Goal: Task Accomplishment & Management: Use online tool/utility

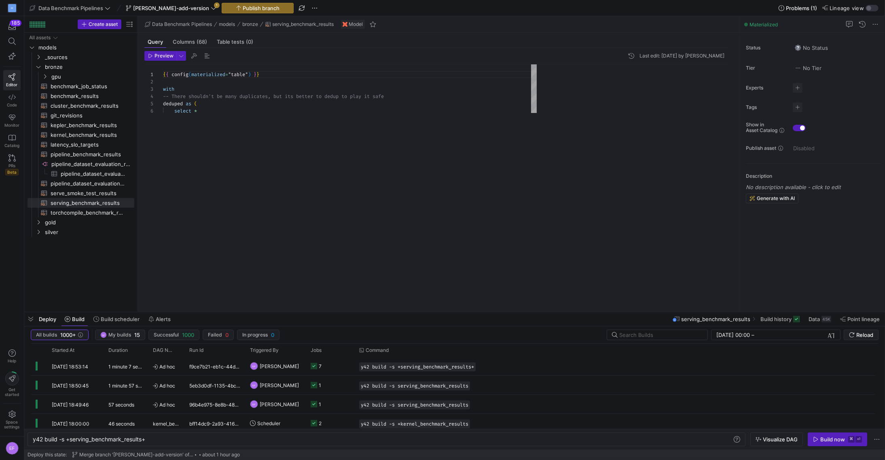
scroll to position [0, 113]
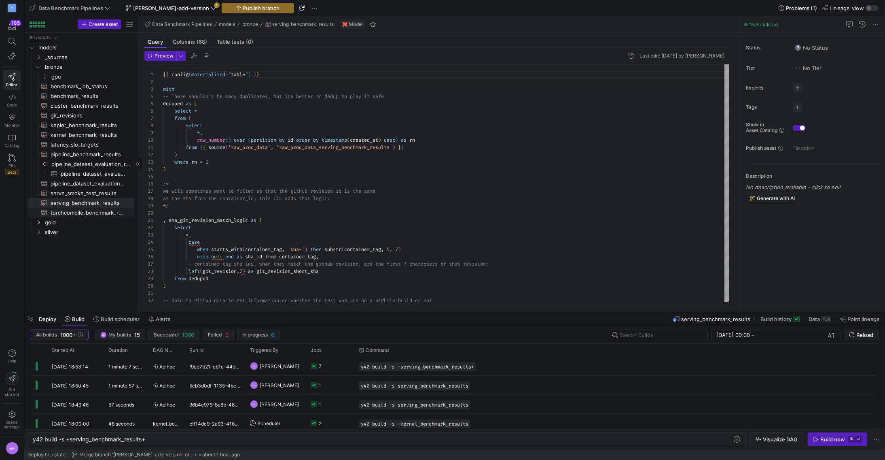
click at [94, 213] on span "torchcompile_benchmark_results​​​​​​​​​​" at bounding box center [88, 212] width 74 height 9
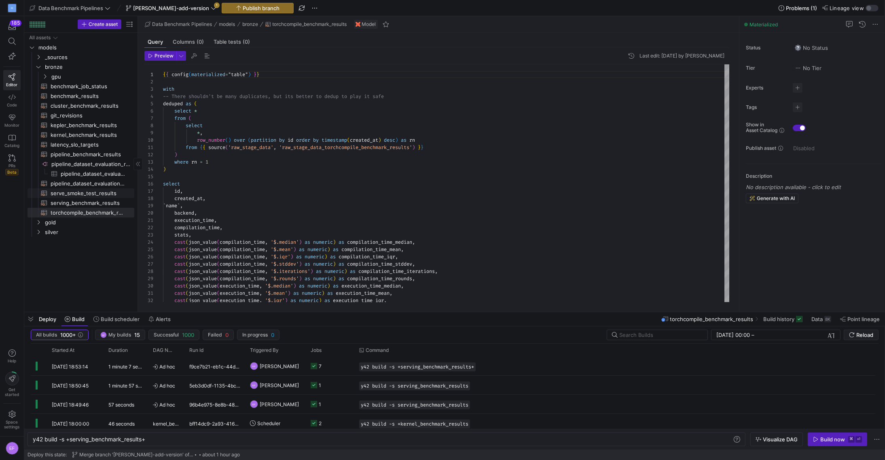
click at [75, 193] on span "serve_smoke_test_results​​​​​​​​​​" at bounding box center [88, 192] width 74 height 9
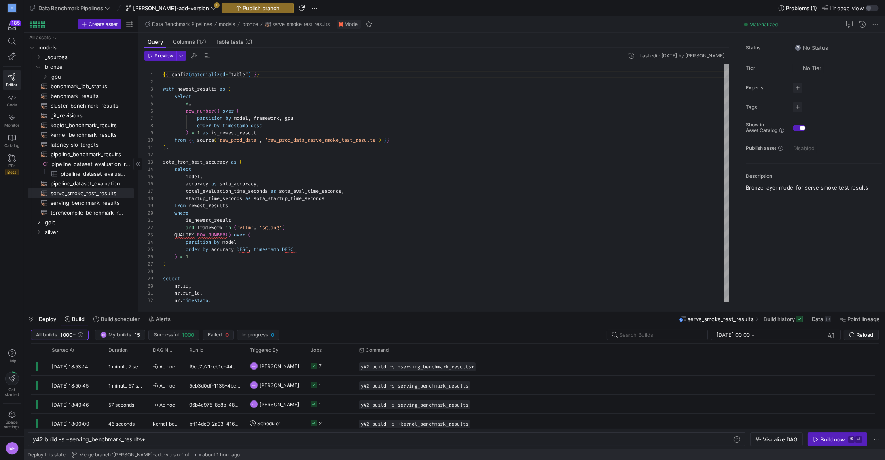
click at [136, 148] on div "All assets models _sources bronze gold silver gpu benchmark_job_status​​​​​​​​​…" at bounding box center [80, 172] width 113 height 279
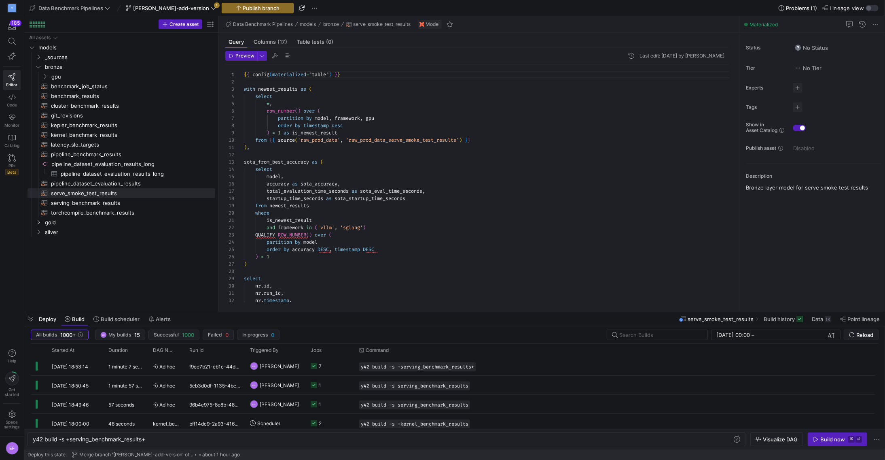
drag, startPoint x: 138, startPoint y: 147, endPoint x: 234, endPoint y: 144, distance: 96.7
click at [234, 144] on as-split "Create asset Drag here to set row groups Drag here to set column labels Group 1…" at bounding box center [454, 163] width 861 height 295
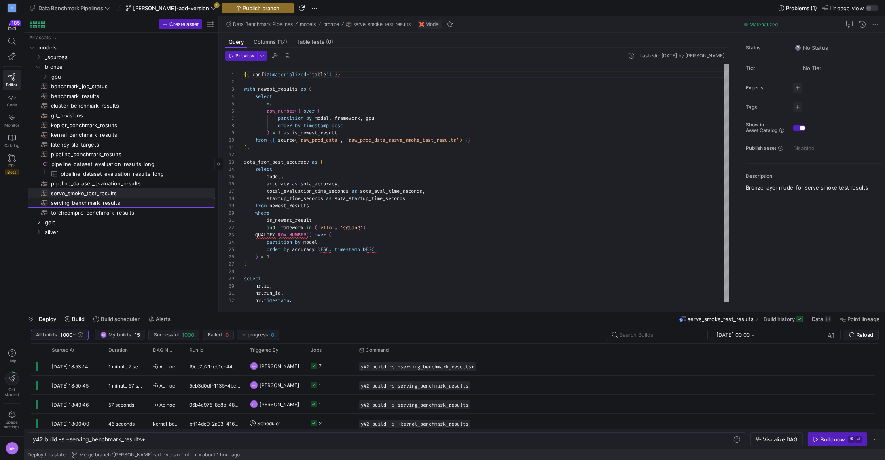
click at [108, 202] on span "serving_benchmark_results​​​​​​​​​​" at bounding box center [128, 202] width 155 height 9
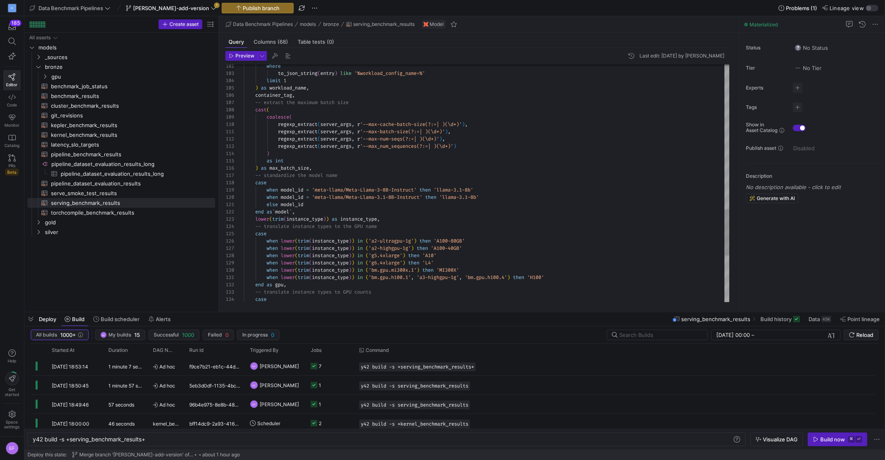
type textarea "else model_id end as `model`, lower(trim(instance_type)) as instance_type, -- t…"
type textarea "i"
type textarea "from {{ source('raw_prod_data', 'raw_prod_data_serving_benchmark_results') }} )…"
type textarea "is"
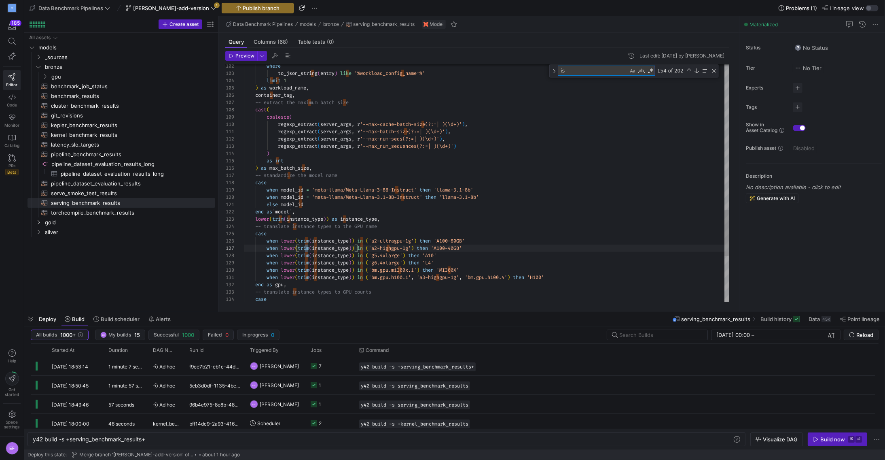
type textarea "-- join to github data to get information on whether the test was run on a nigh…"
type textarea "is_"
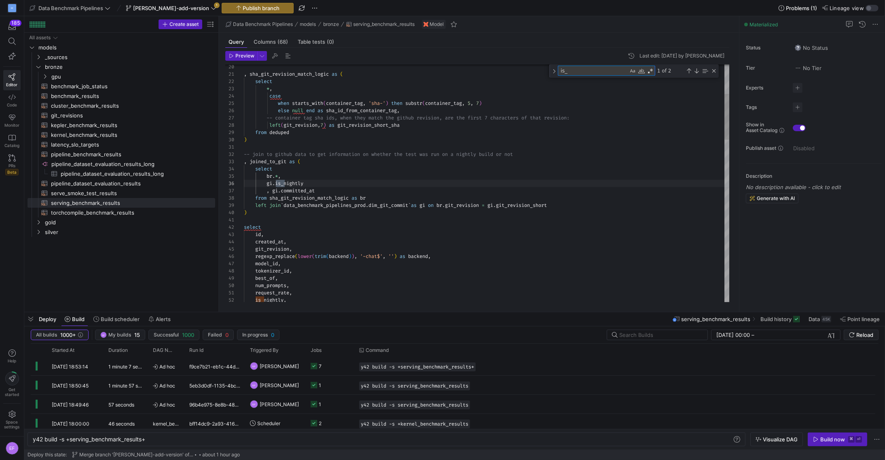
scroll to position [73, 20]
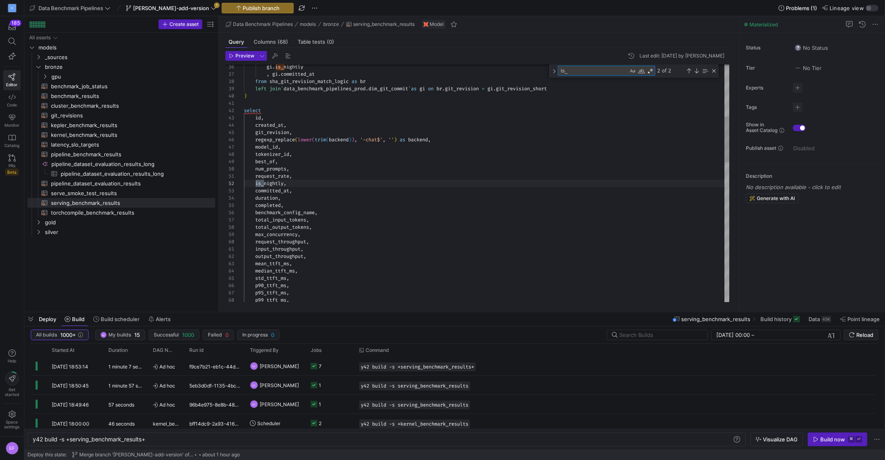
type textarea "-- join to github data to get information on whether the test was run on a nigh…"
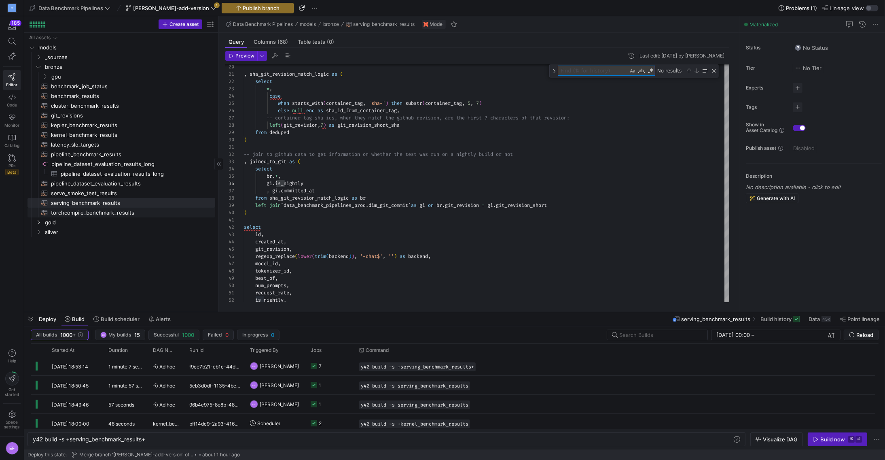
click at [89, 214] on span "torchcompile_benchmark_results​​​​​​​​​​" at bounding box center [128, 212] width 155 height 9
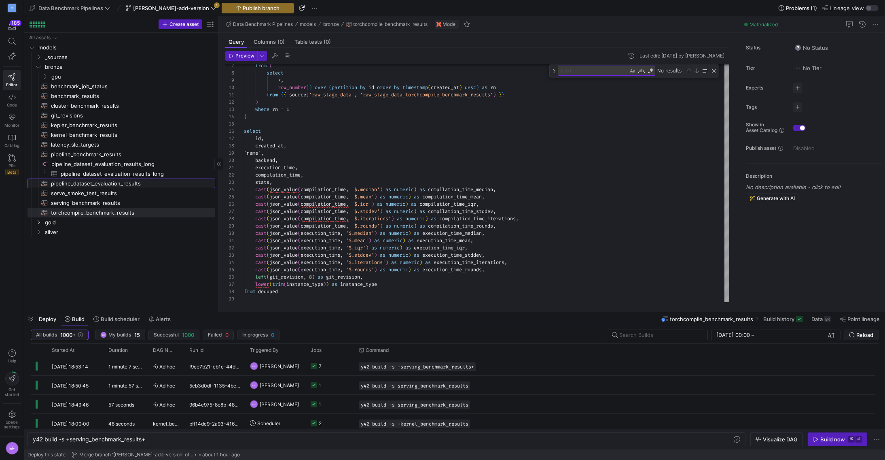
click at [61, 183] on span "pipeline_dataset_evaluation_results​​​​​​​​​​" at bounding box center [128, 183] width 155 height 9
type textarea "{{ config(materialized="table") }} -- TODO (jaeryu) clean up - this won't be ne…"
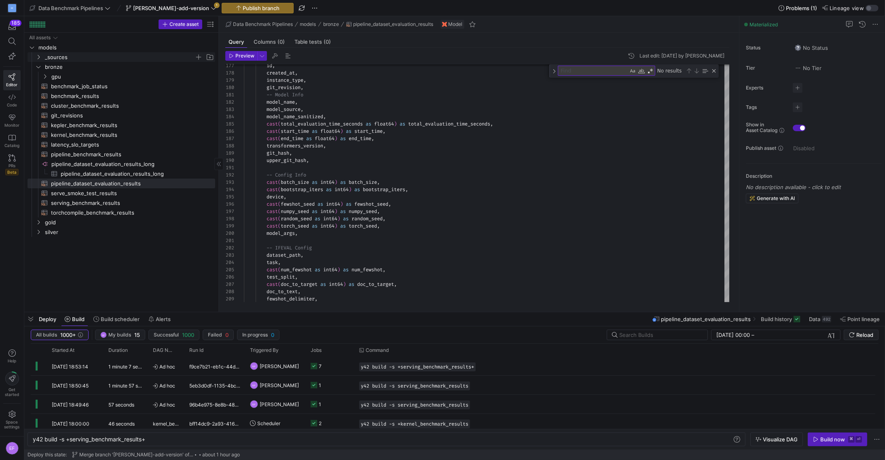
click at [37, 58] on icon "Press SPACE to select this row." at bounding box center [39, 57] width 6 height 5
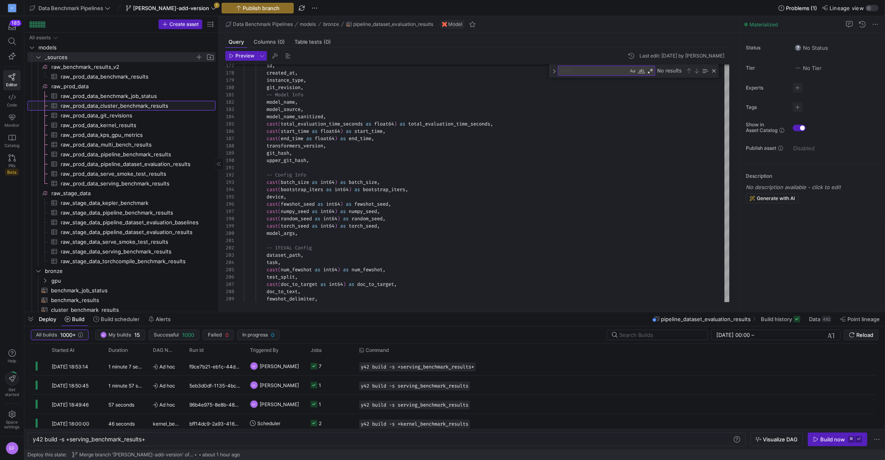
click at [201, 107] on span "raw_prod_data_cluster_benchmark_results​​​​​​​​​" at bounding box center [134, 105] width 146 height 9
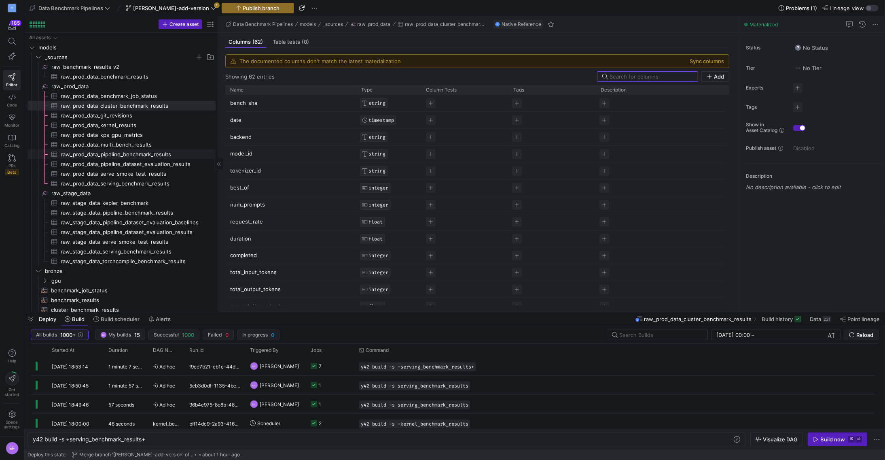
click at [136, 155] on span "raw_prod_data_pipeline_benchmark_results​​​​​​​​​" at bounding box center [134, 154] width 146 height 9
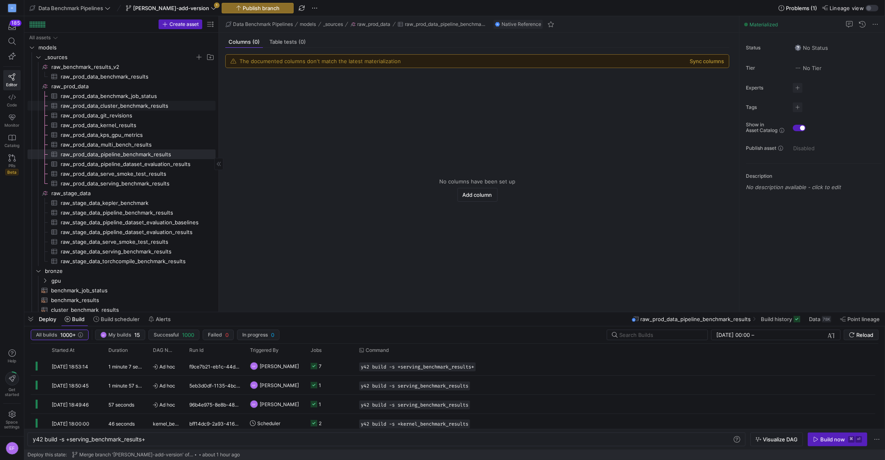
click at [133, 105] on span "raw_prod_data_cluster_benchmark_results​​​​​​​​​" at bounding box center [134, 105] width 146 height 9
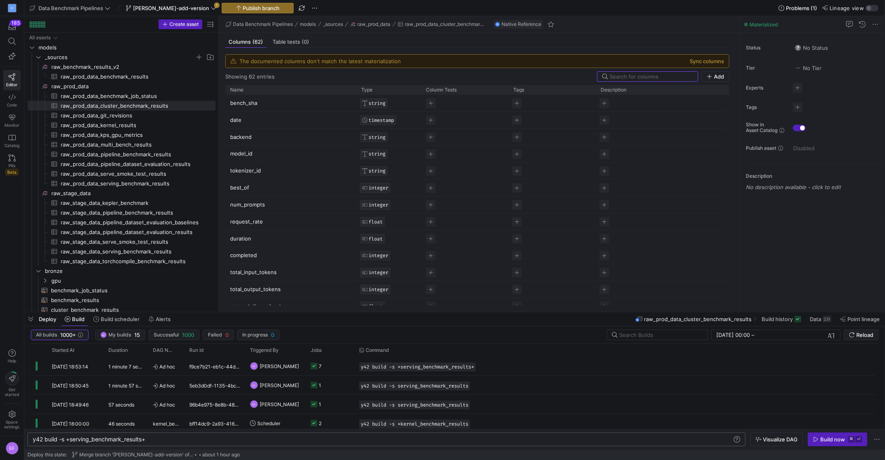
click at [110, 437] on div "y42 build -s +serving_benchmark_results+" at bounding box center [383, 439] width 700 height 6
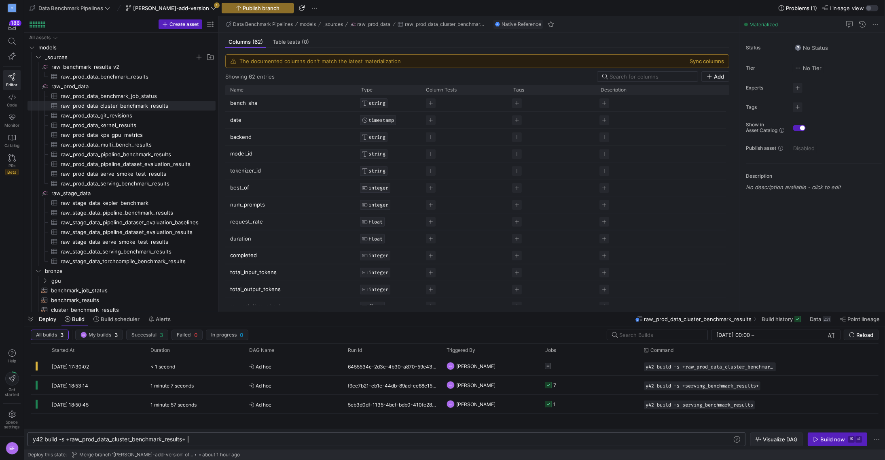
click at [788, 439] on span "Visualize DAG" at bounding box center [780, 439] width 35 height 6
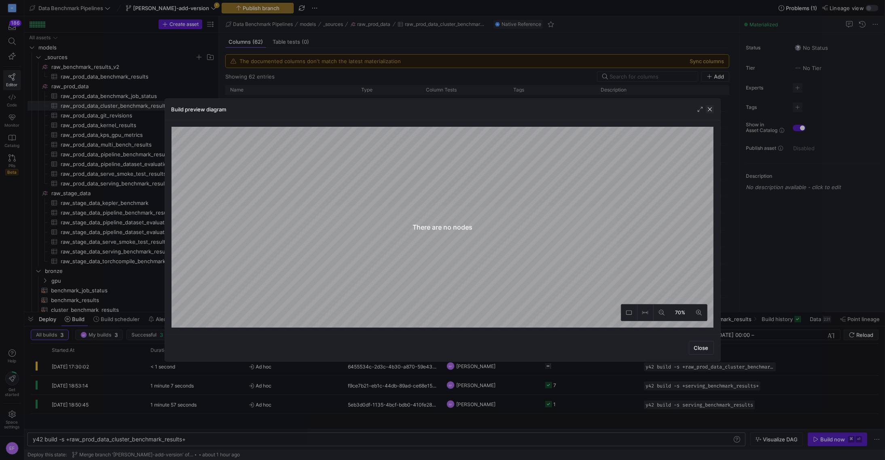
click at [709, 111] on span "button" at bounding box center [710, 109] width 8 height 8
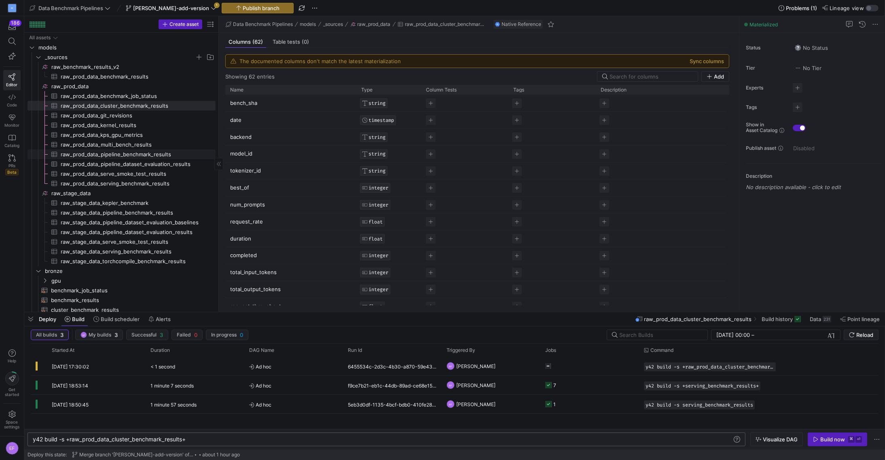
click at [100, 152] on span "raw_prod_data_pipeline_benchmark_results​​​​​​​​​" at bounding box center [134, 154] width 146 height 9
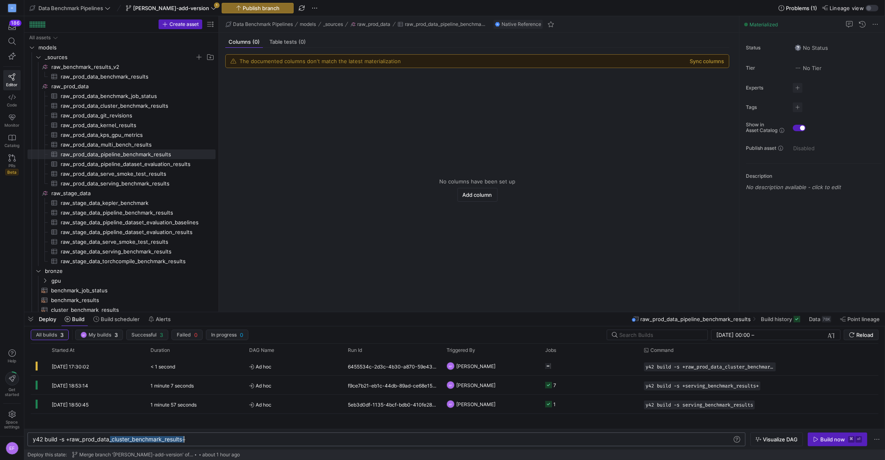
drag, startPoint x: 111, startPoint y: 440, endPoint x: 184, endPoint y: 439, distance: 73.6
click at [184, 439] on div "y42 build -s +raw_prod_data_cluster_benchmark_resu lts+" at bounding box center [383, 439] width 700 height 6
click at [790, 438] on span "Visualize DAG" at bounding box center [780, 439] width 35 height 6
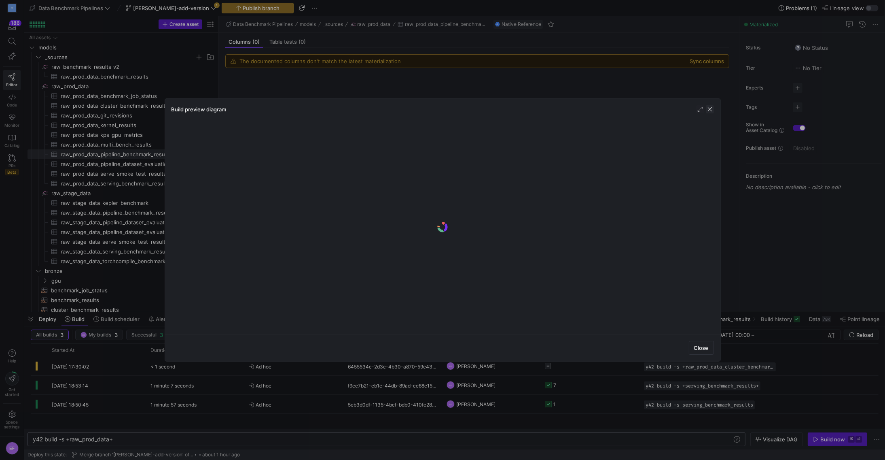
click at [708, 110] on span "button" at bounding box center [710, 109] width 8 height 8
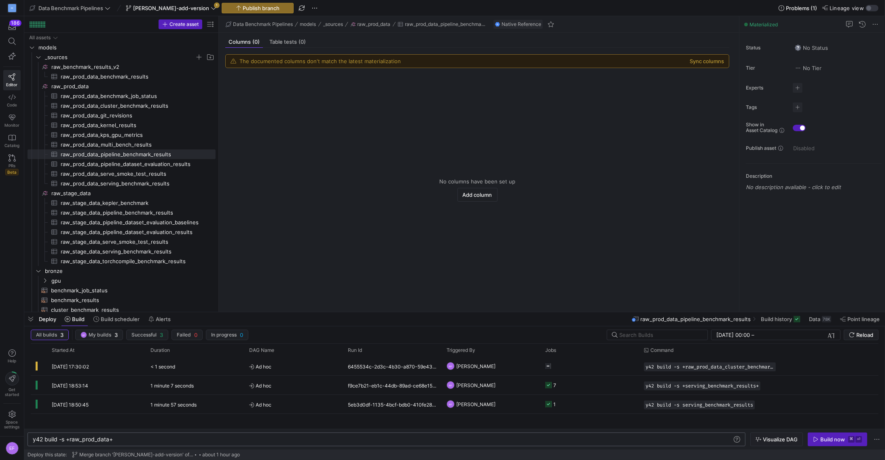
click at [118, 438] on mat-tooltip-component "Merge branch '[PERSON_NAME]-add-version' of [URL][DOMAIN_NAME] into [PERSON_NAM…" at bounding box center [137, 432] width 81 height 32
click at [193, 439] on div "y42 build -s +raw_prod_data+" at bounding box center [383, 439] width 700 height 6
click at [792, 436] on span "Visualize DAG" at bounding box center [780, 439] width 35 height 6
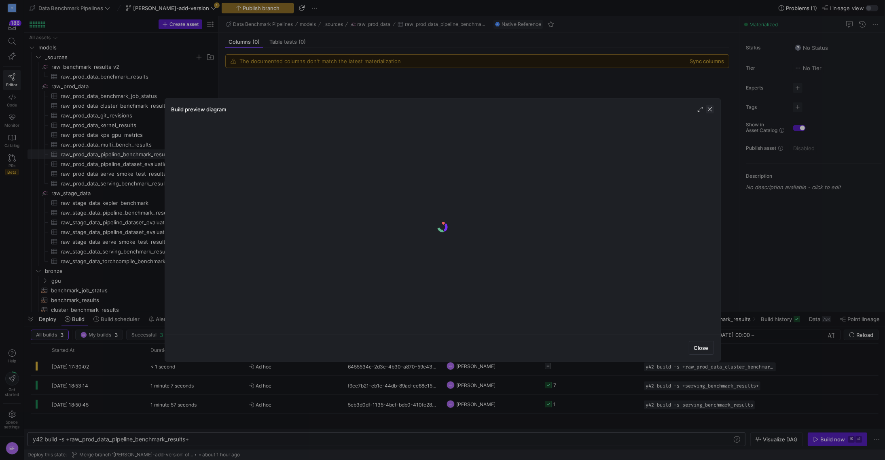
click at [713, 109] on span "button" at bounding box center [710, 109] width 8 height 8
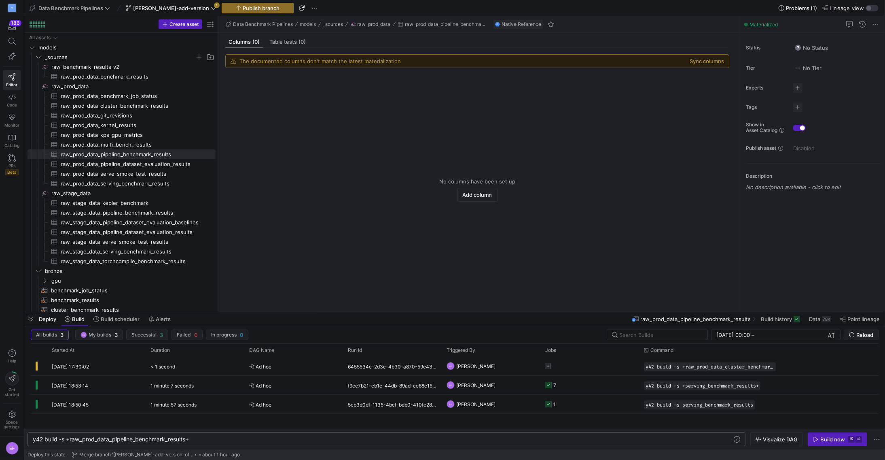
click at [70, 441] on div "y42 build -s +raw_prod_data_pipeline_benchmark_res ults+" at bounding box center [383, 439] width 700 height 6
click at [784, 439] on span "Visualize DAG" at bounding box center [780, 439] width 35 height 6
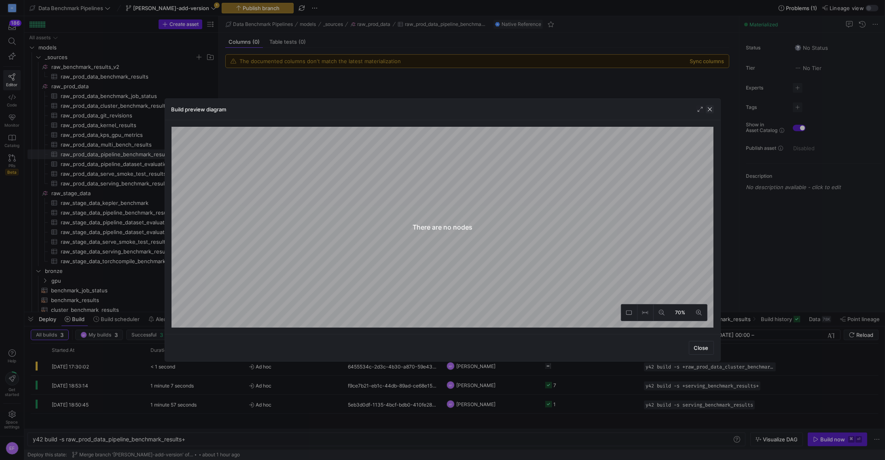
click at [711, 112] on span "button" at bounding box center [710, 109] width 8 height 8
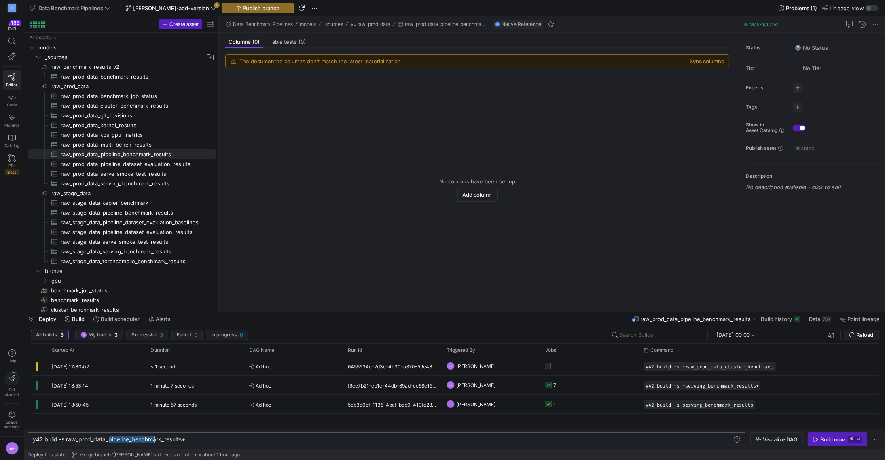
scroll to position [0, 154]
drag, startPoint x: 151, startPoint y: 443, endPoint x: 218, endPoint y: 442, distance: 66.7
click at [218, 442] on div "y42 build -s raw_prod_data_pipeline_benchmark_resu lts+" at bounding box center [383, 439] width 700 height 6
click at [777, 442] on span "button" at bounding box center [777, 438] width 52 height 13
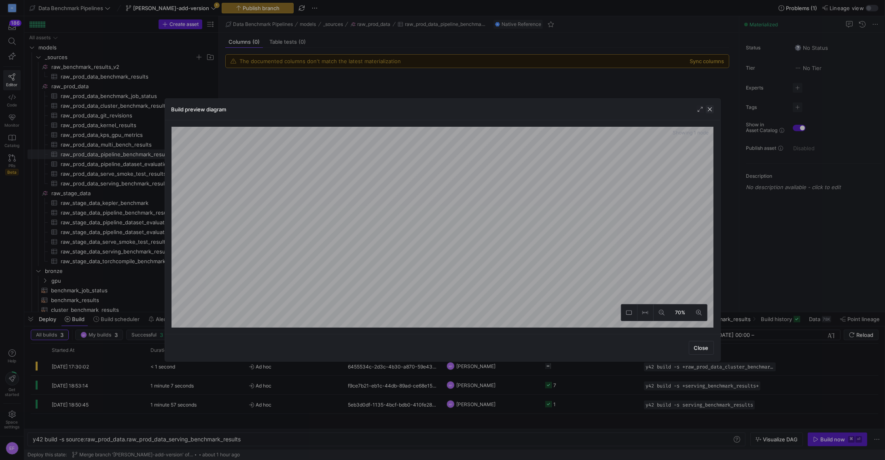
click at [713, 107] on span "button" at bounding box center [710, 109] width 8 height 8
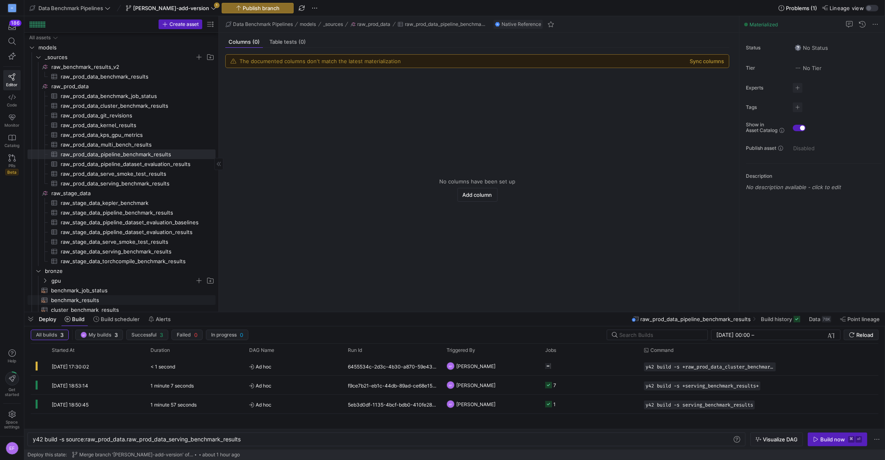
scroll to position [91, 0]
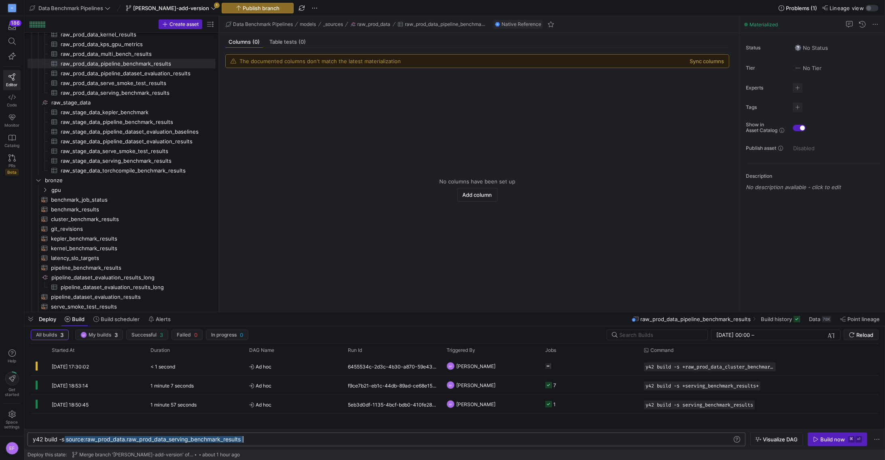
drag, startPoint x: 78, startPoint y: 439, endPoint x: 345, endPoint y: 442, distance: 267.0
click at [345, 442] on div "y42 build -s source:raw_prod_data.raw_prod_data_se rving_benchmark_results" at bounding box center [383, 439] width 700 height 6
click at [771, 443] on span "button" at bounding box center [777, 438] width 52 height 13
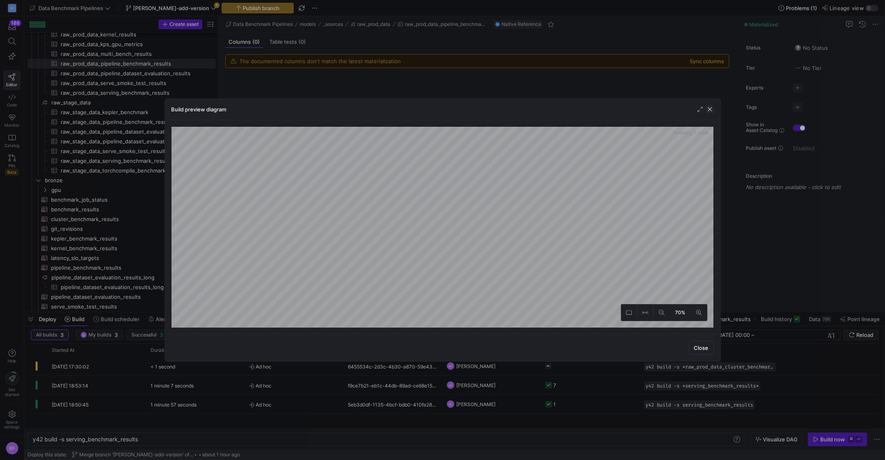
click at [712, 112] on span "button" at bounding box center [710, 109] width 8 height 8
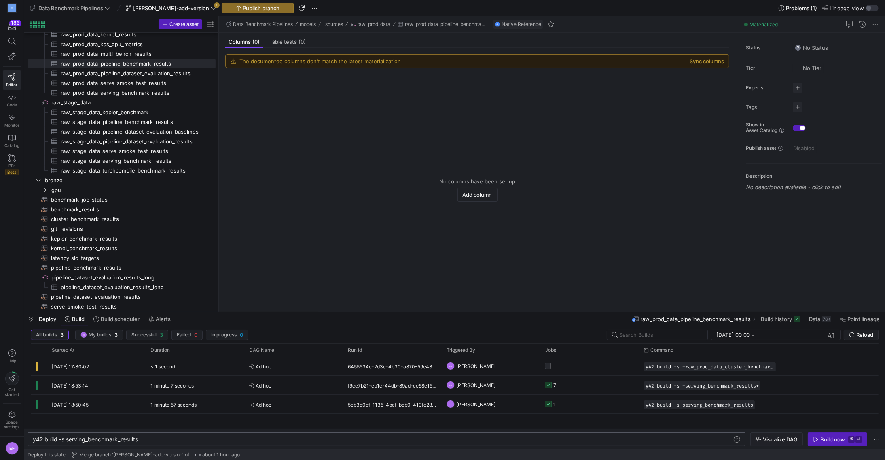
click at [176, 440] on div "y42 build -s serving_benchmark_results" at bounding box center [383, 439] width 700 height 6
click at [67, 441] on div "y42 build -s source:raw_prod_data.raw_prod_data_se rving_benchmark_results" at bounding box center [383, 439] width 700 height 6
click at [794, 441] on span "Visualize DAG" at bounding box center [780, 439] width 35 height 6
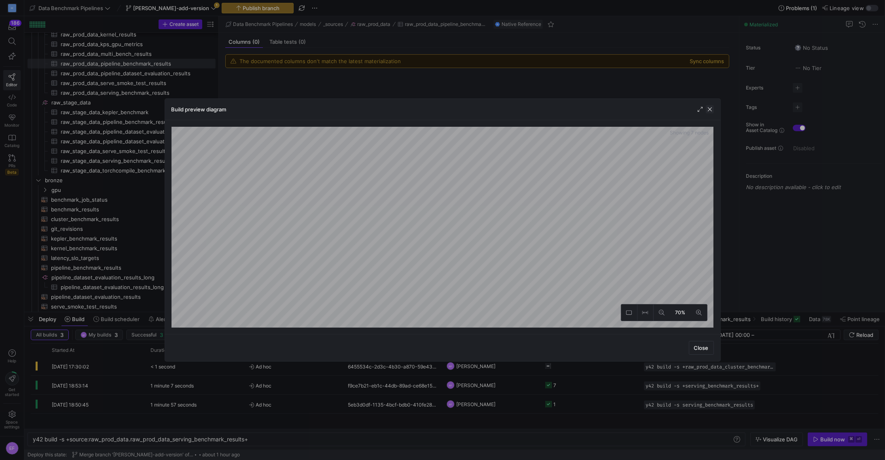
click at [706, 111] on span "button" at bounding box center [710, 109] width 8 height 8
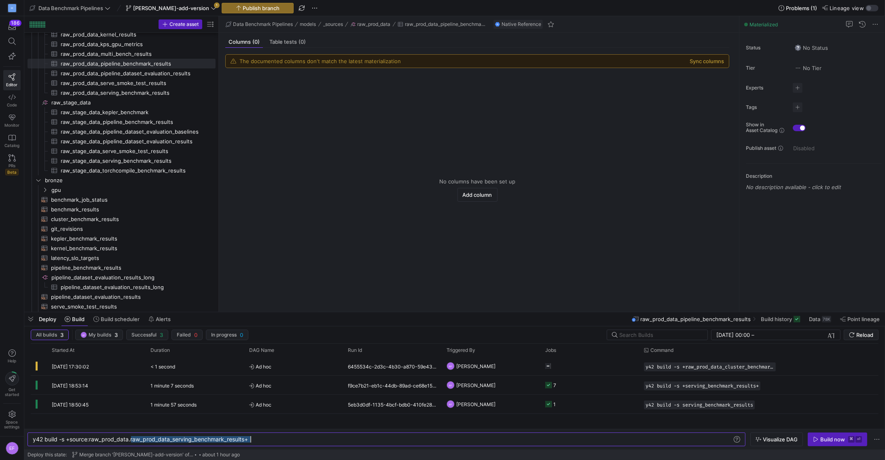
drag, startPoint x: 131, startPoint y: 441, endPoint x: 291, endPoint y: 438, distance: 160.2
click at [291, 438] on div "y42 build -s +source:raw_prod_data.raw_prod_data_s erving_benchmark_results+" at bounding box center [383, 439] width 700 height 6
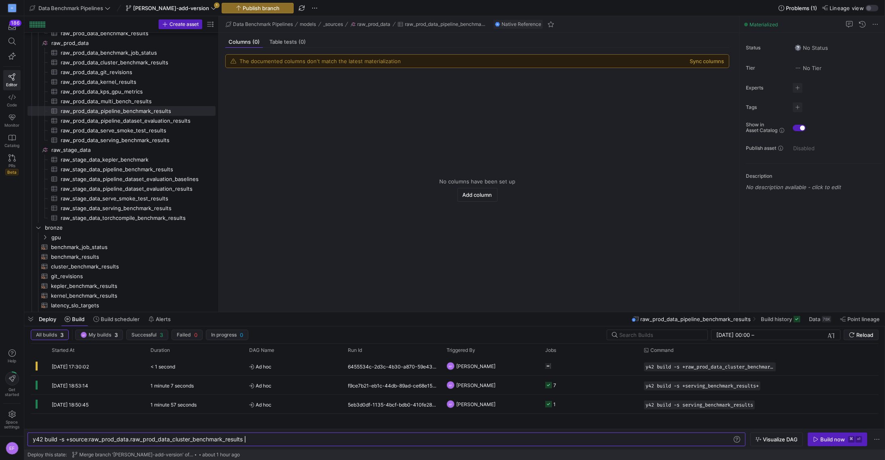
scroll to position [0, 215]
type textarea "y42 build -s +source:raw_prod_data.raw_prod_data_cluster_benchmark_results+"
click at [769, 444] on span "button" at bounding box center [777, 438] width 52 height 13
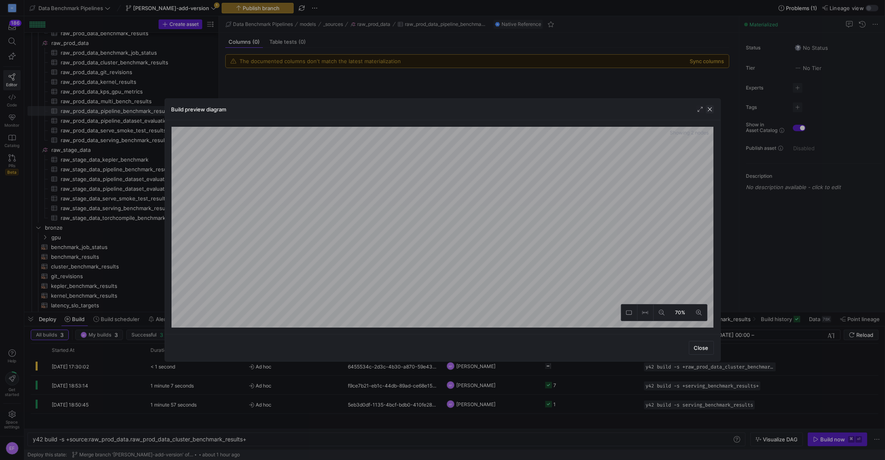
click at [710, 108] on span "button" at bounding box center [710, 109] width 8 height 8
